Goal: Information Seeking & Learning: Learn about a topic

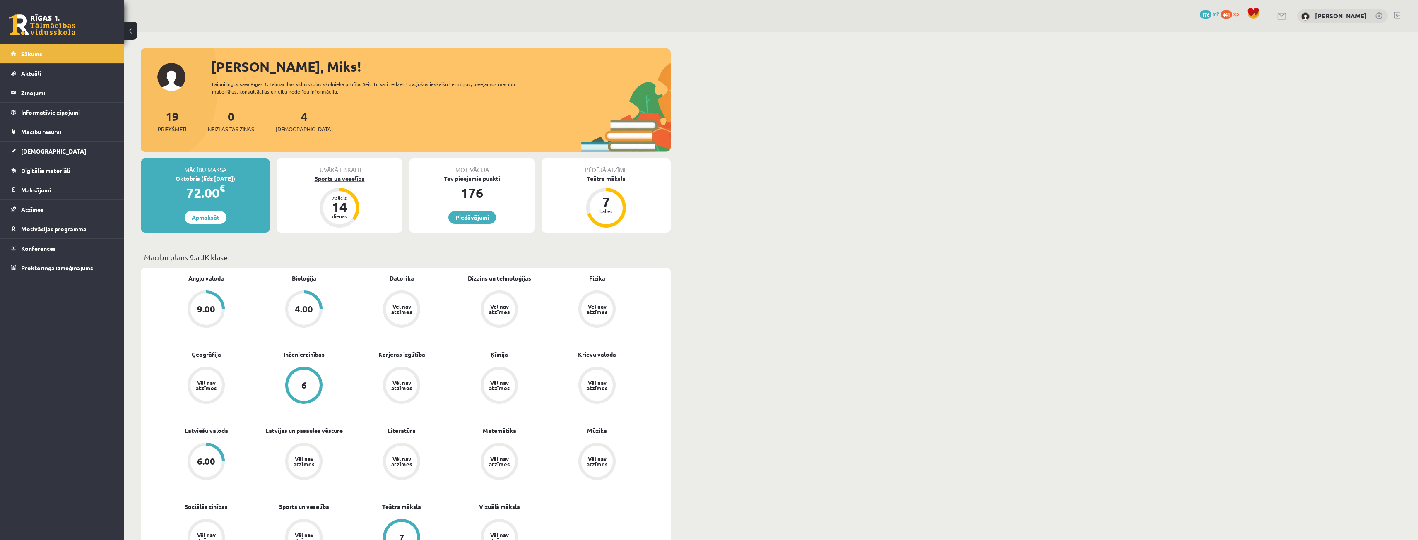
click at [345, 180] on div "Sports un veselība" at bounding box center [340, 178] width 126 height 9
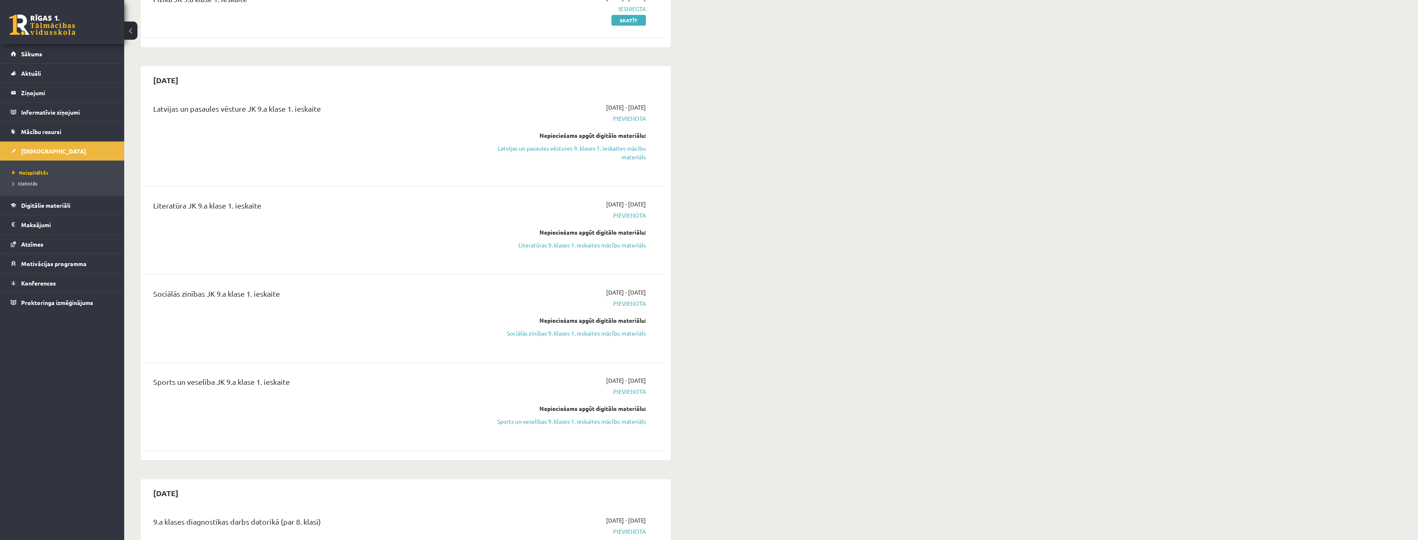
scroll to position [124, 0]
click at [614, 246] on link "Literatūras 9. klases 1. ieskaites mācību materiāls" at bounding box center [568, 246] width 156 height 9
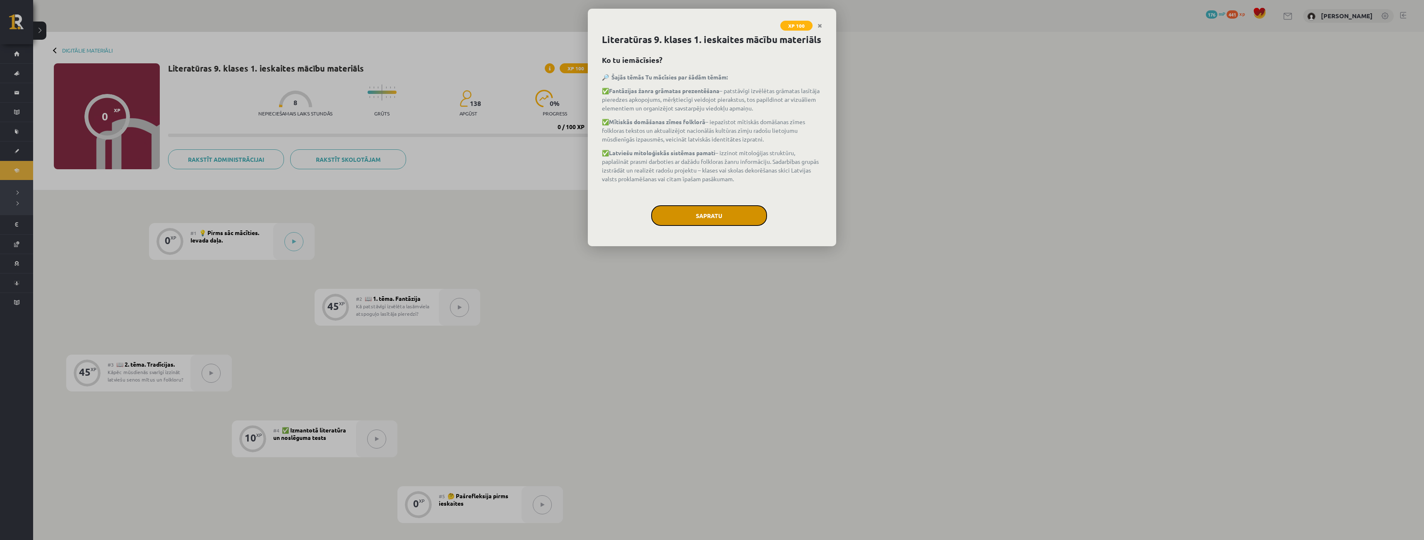
click at [739, 219] on button "Sapratu" at bounding box center [709, 215] width 116 height 21
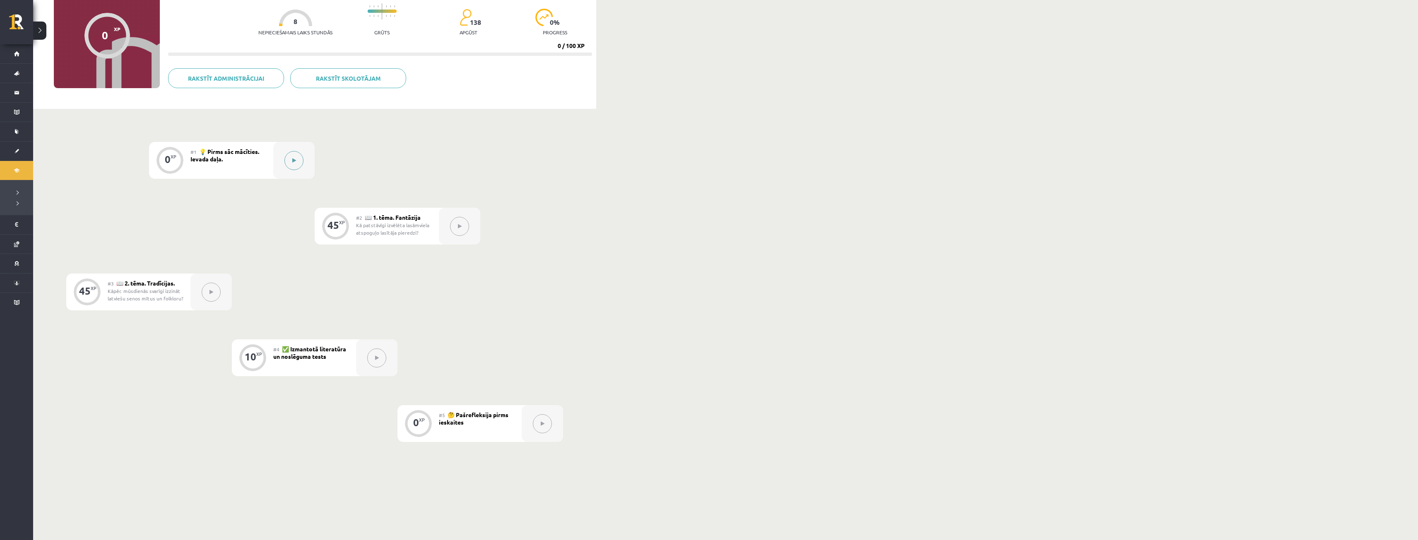
scroll to position [87, 0]
